Goal: Task Accomplishment & Management: Complete application form

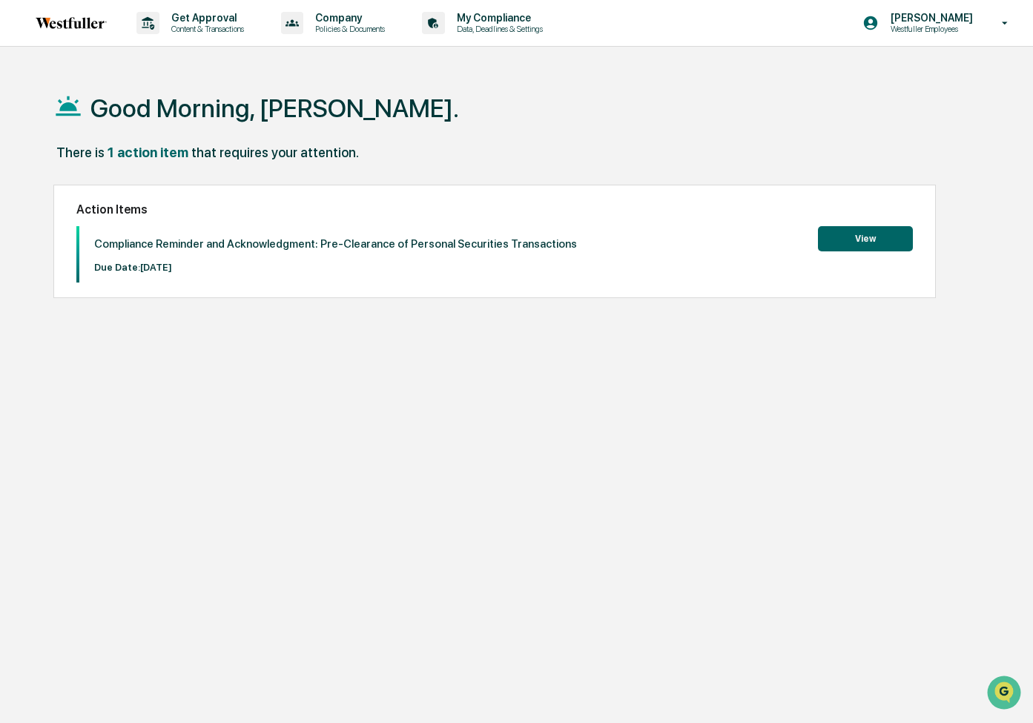
click at [877, 240] on button "View" at bounding box center [865, 238] width 95 height 25
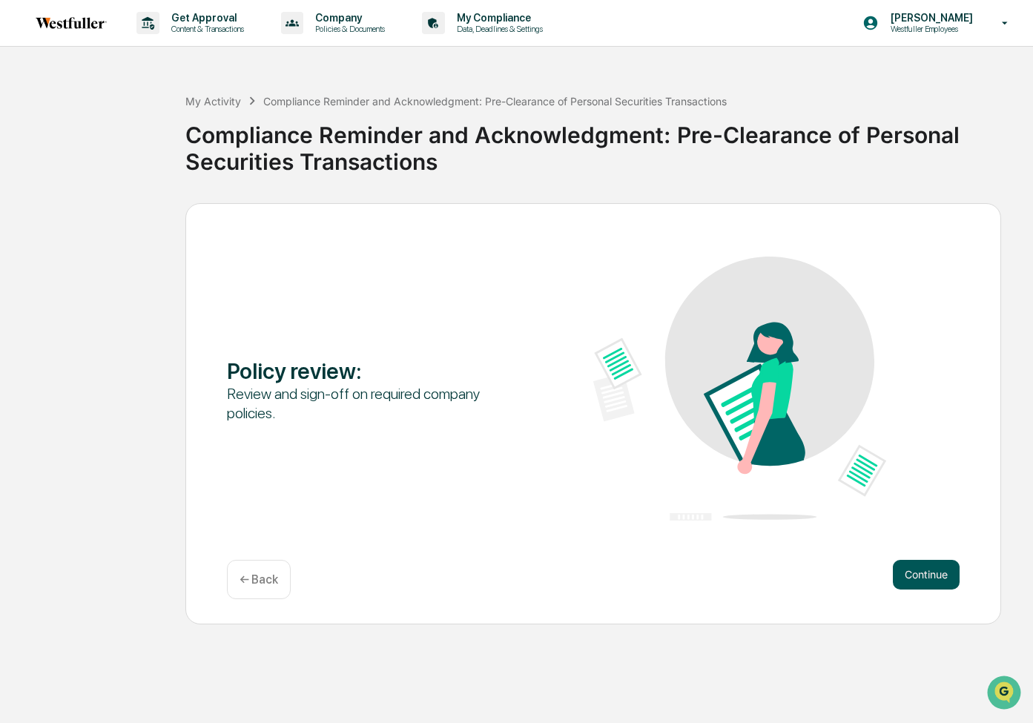
click at [925, 573] on button "Continue" at bounding box center [926, 575] width 67 height 30
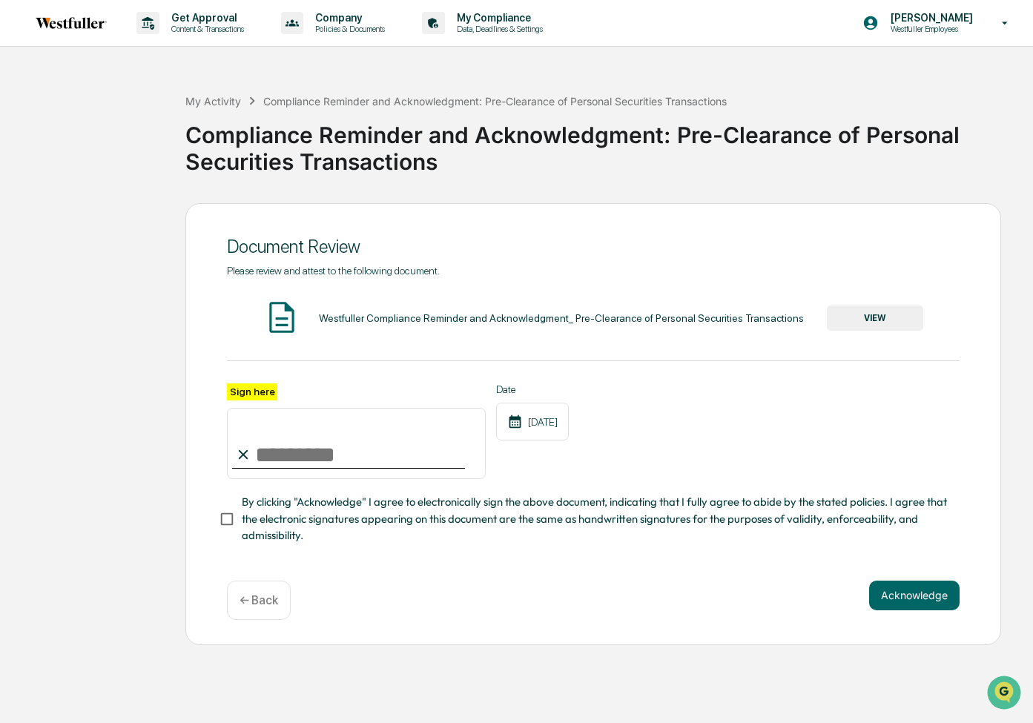
click at [853, 317] on button "VIEW" at bounding box center [875, 318] width 96 height 25
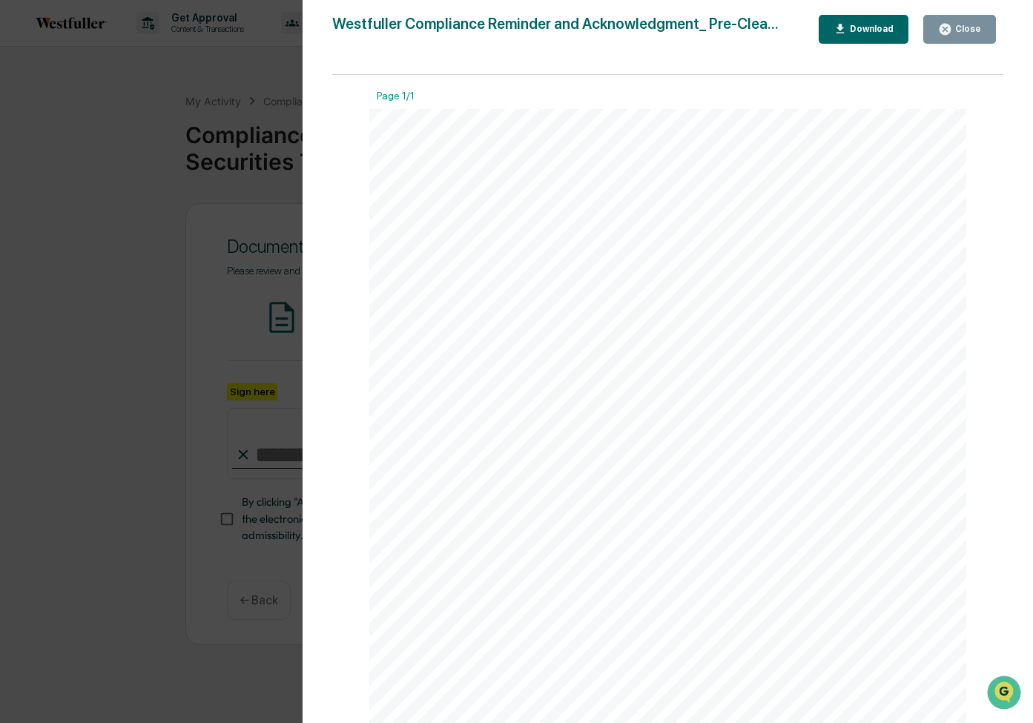
click at [948, 36] on button "Close" at bounding box center [959, 29] width 73 height 29
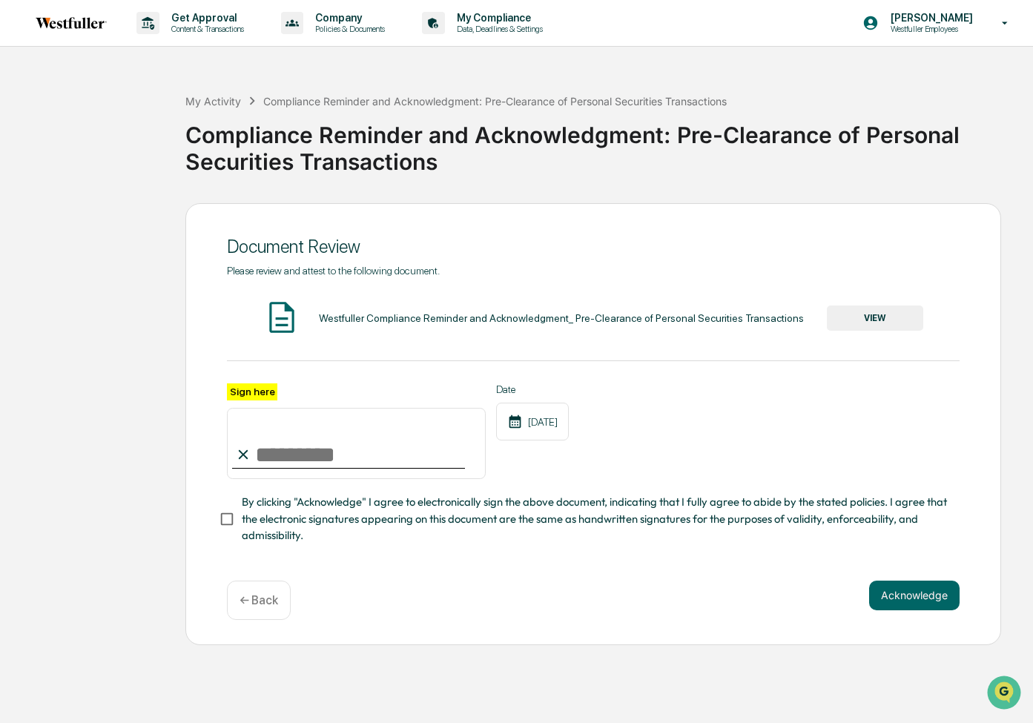
click at [297, 451] on input "Sign here" at bounding box center [356, 443] width 259 height 71
type input "**********"
click at [911, 611] on div "Acknowledge ← Back" at bounding box center [593, 600] width 733 height 39
click at [912, 596] on button "Acknowledge" at bounding box center [914, 596] width 90 height 30
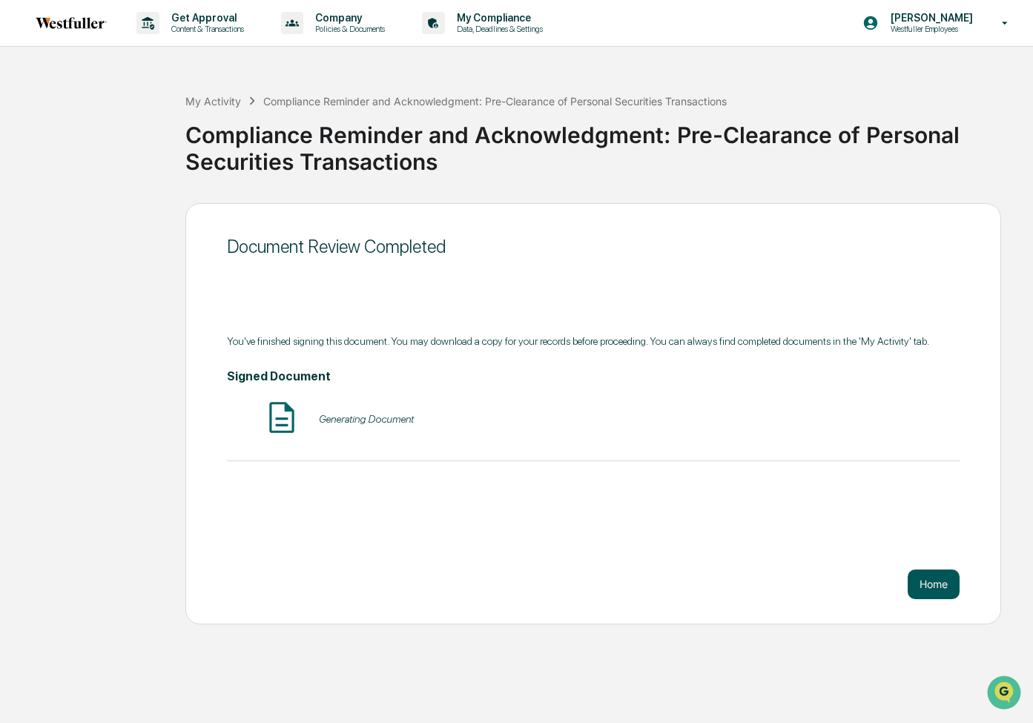
click at [927, 590] on button "Home" at bounding box center [934, 585] width 52 height 30
